Goal: Register for event/course

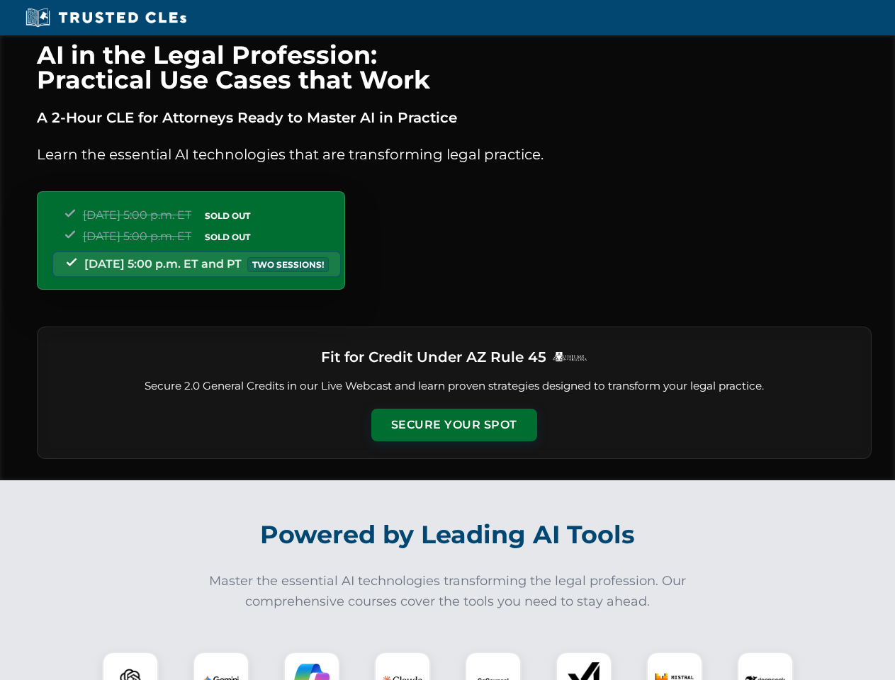
click at [454, 425] on button "Secure Your Spot" at bounding box center [454, 425] width 166 height 33
click at [130, 666] on img at bounding box center [130, 680] width 41 height 41
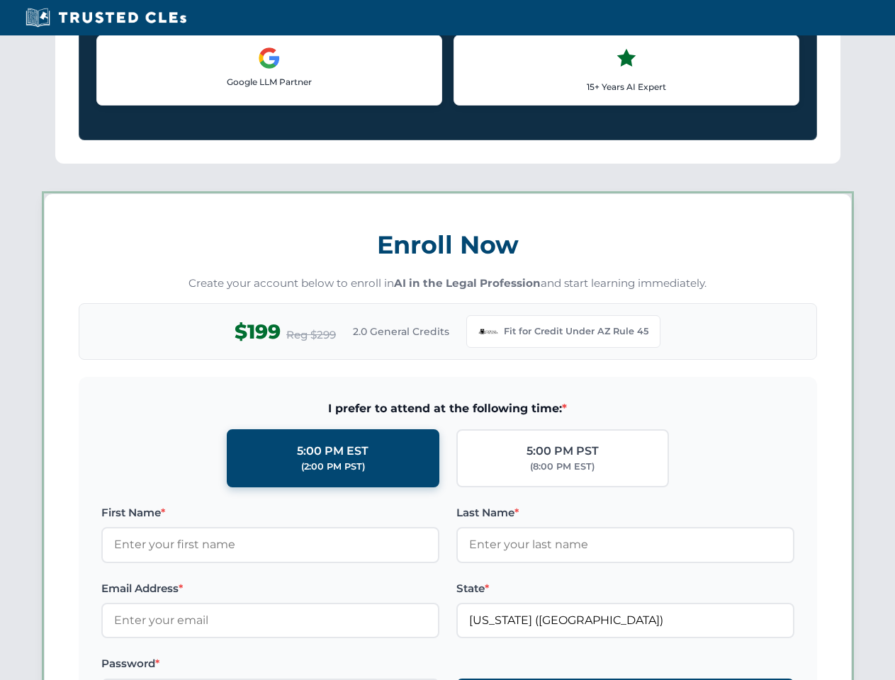
click at [312, 666] on label "Password *" at bounding box center [270, 663] width 338 height 17
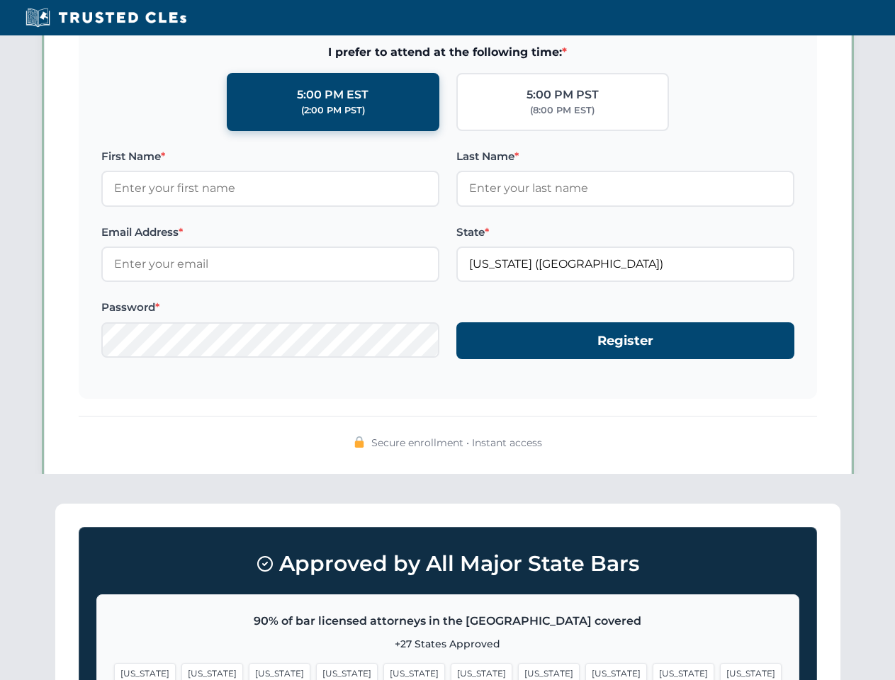
click at [653, 666] on span "[US_STATE]" at bounding box center [684, 673] width 62 height 21
